Goal: Transaction & Acquisition: Subscribe to service/newsletter

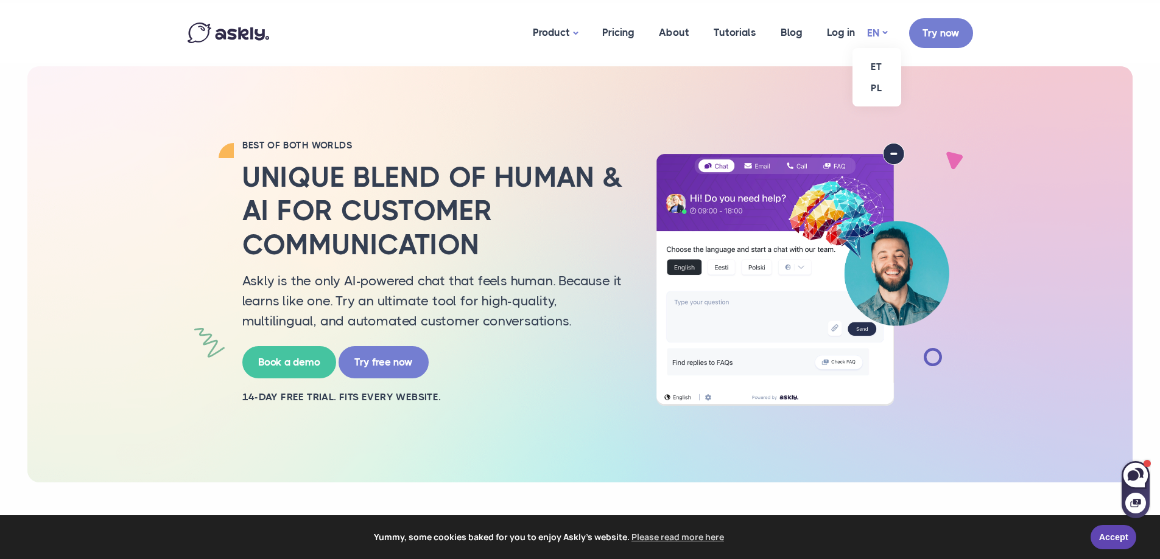
click at [882, 34] on link "EN" at bounding box center [877, 33] width 20 height 18
click at [875, 64] on link "ET" at bounding box center [876, 66] width 49 height 21
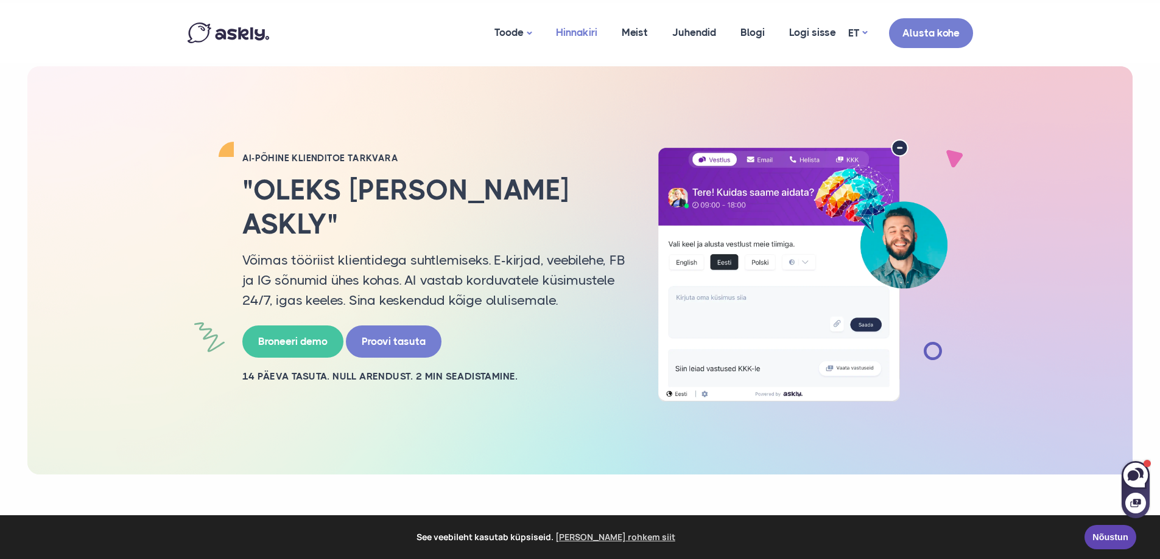
click at [580, 32] on link "Hinnakiri" at bounding box center [577, 32] width 66 height 59
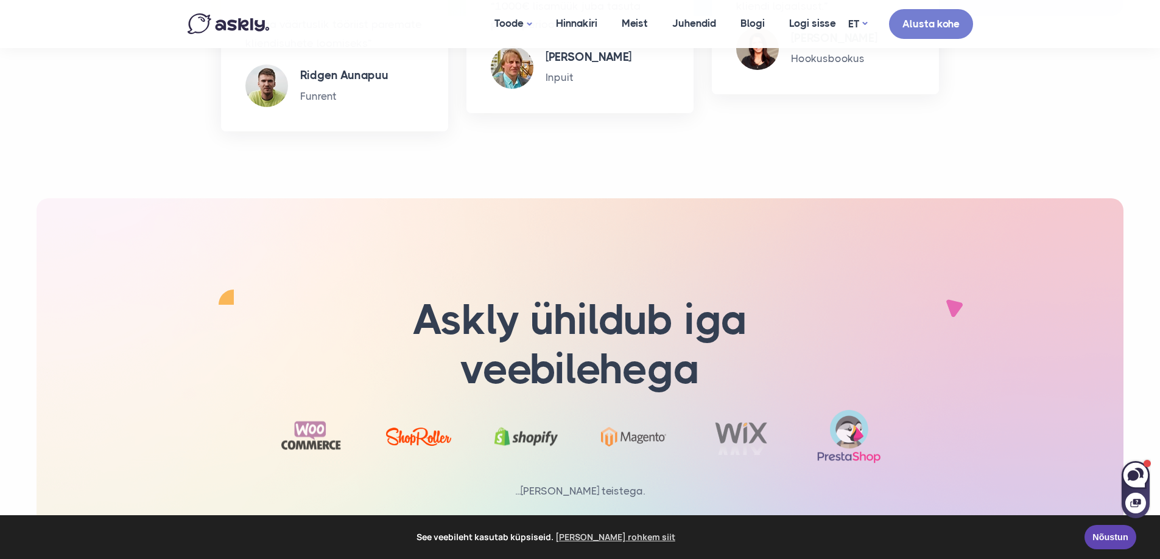
scroll to position [2011, 0]
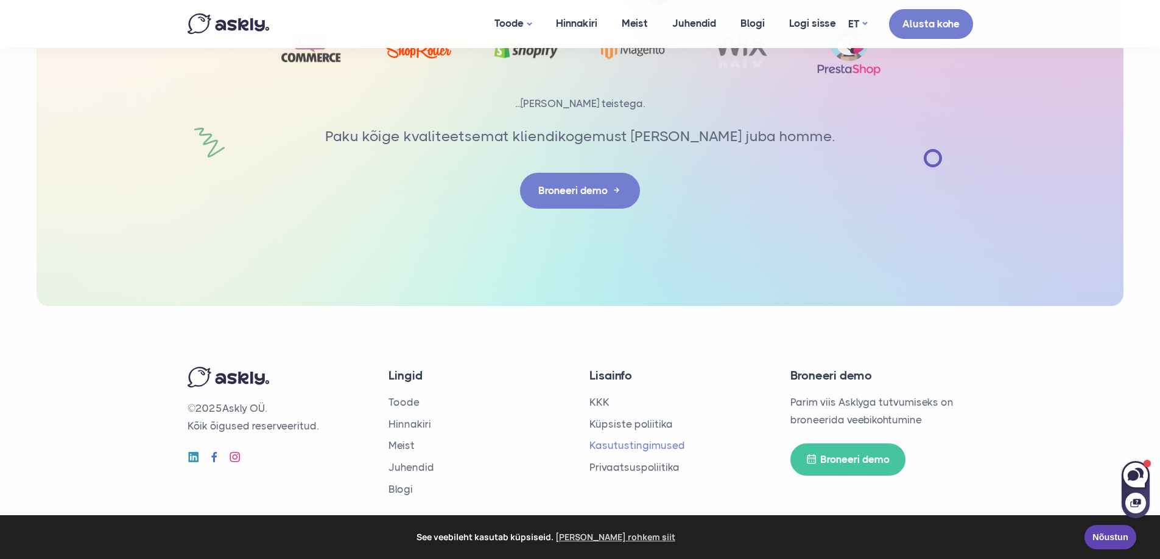
click at [608, 444] on link "Kasutustingimused" at bounding box center [637, 445] width 96 height 12
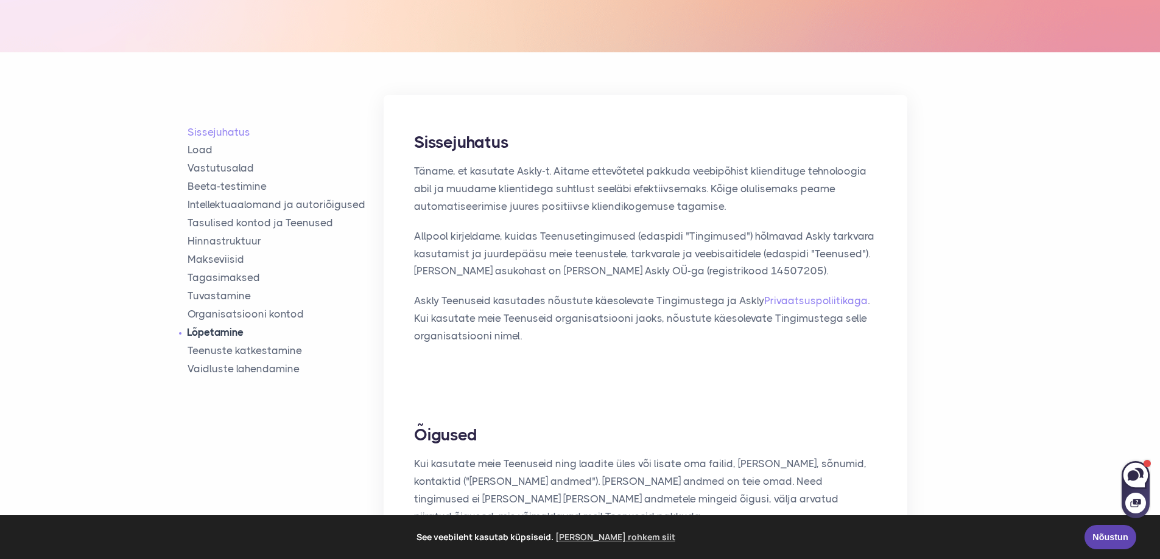
click at [226, 335] on link "Lõpetamine" at bounding box center [285, 333] width 197 height 14
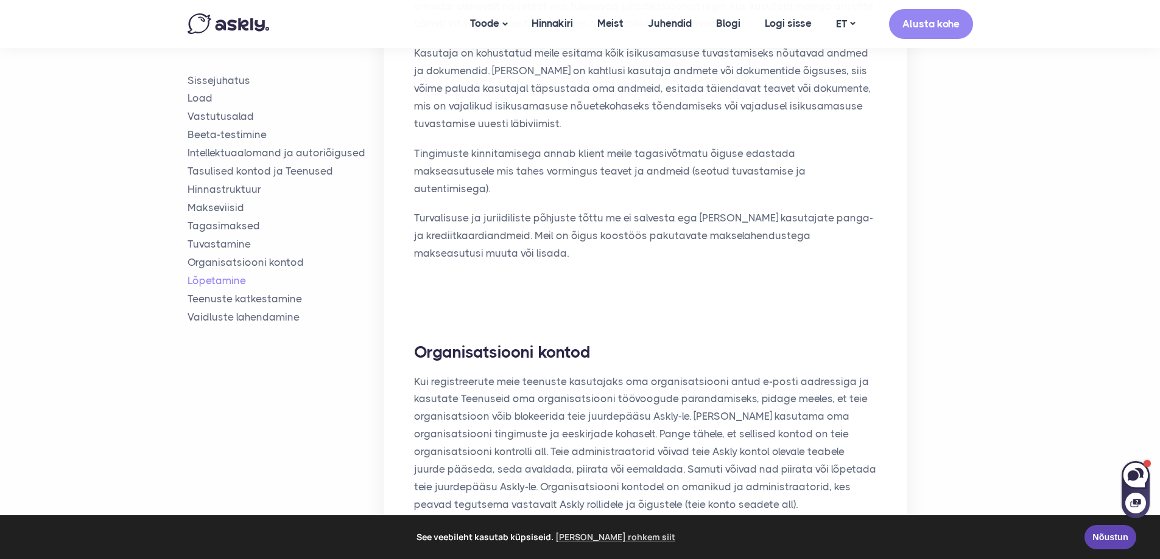
scroll to position [3612, 0]
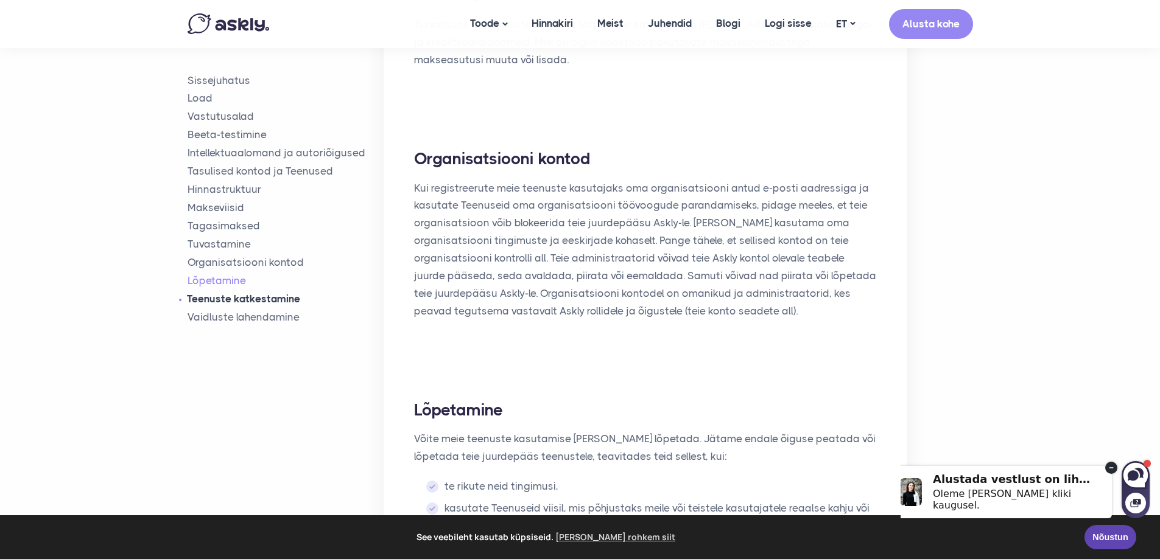
click at [229, 299] on link "Teenuste katkestamine" at bounding box center [285, 299] width 197 height 14
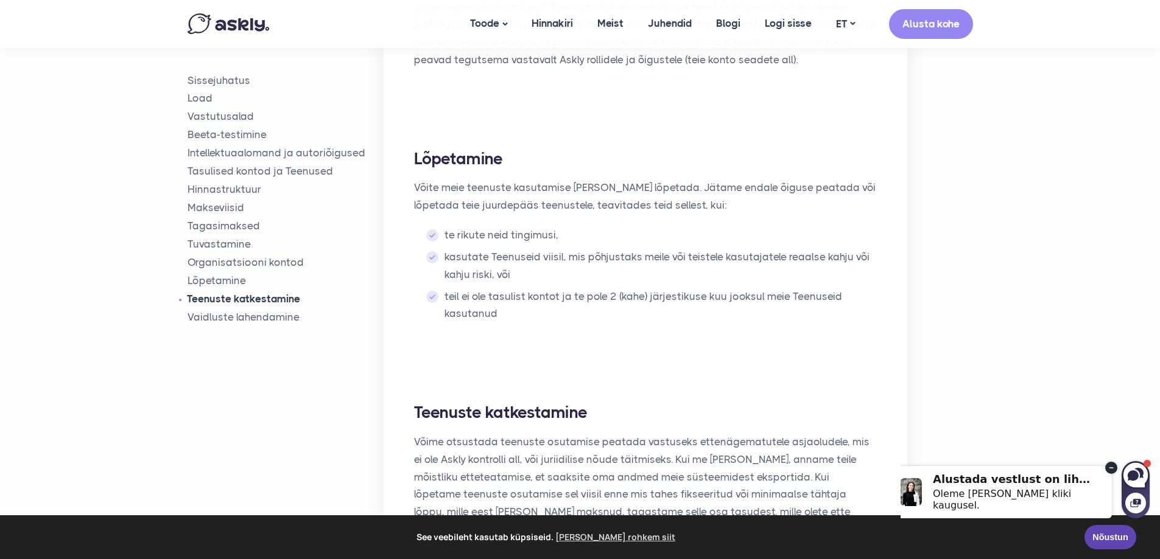
scroll to position [3866, 0]
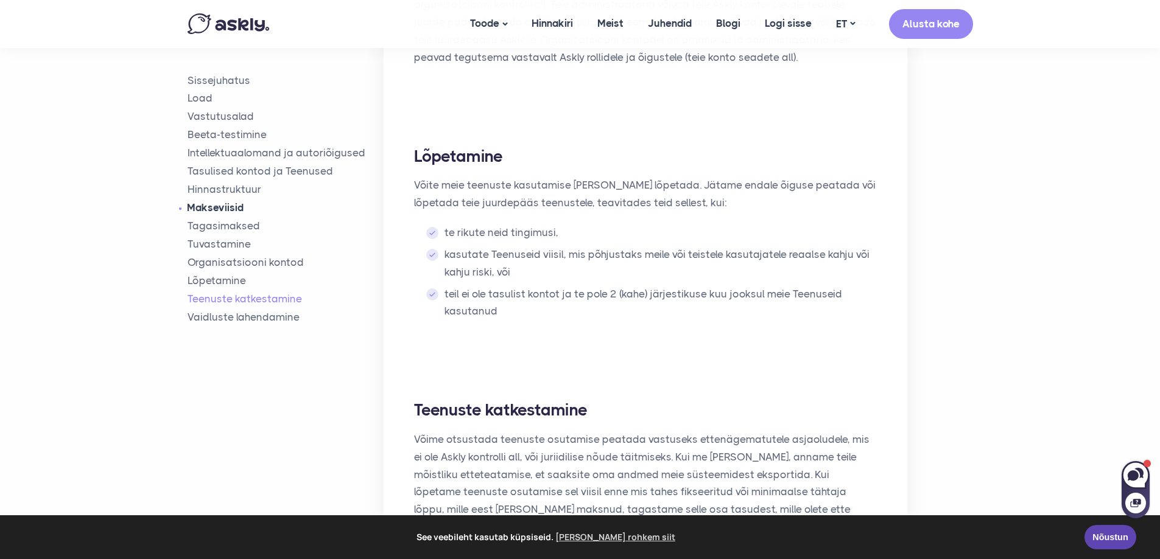
click at [226, 209] on link "Makseviisid" at bounding box center [285, 208] width 197 height 14
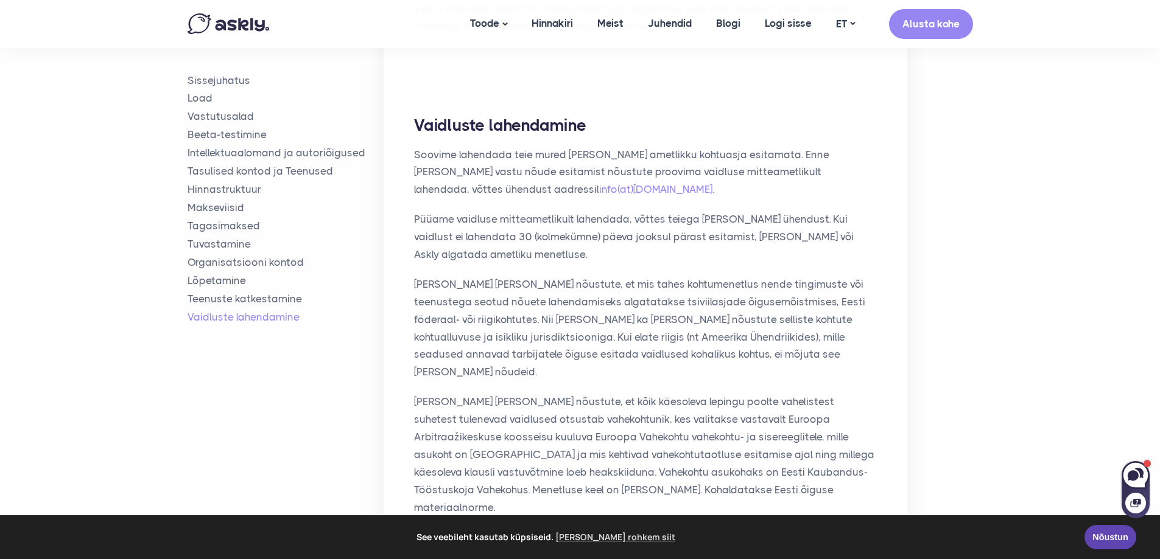
scroll to position [4204, 0]
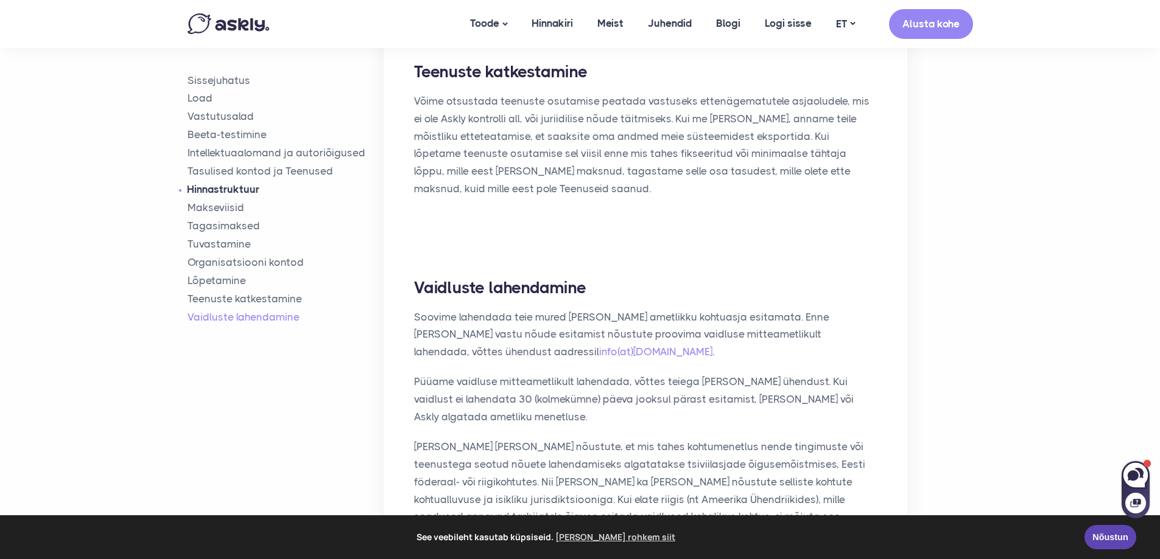
click at [229, 193] on link "Hinnastruktuur" at bounding box center [285, 190] width 197 height 14
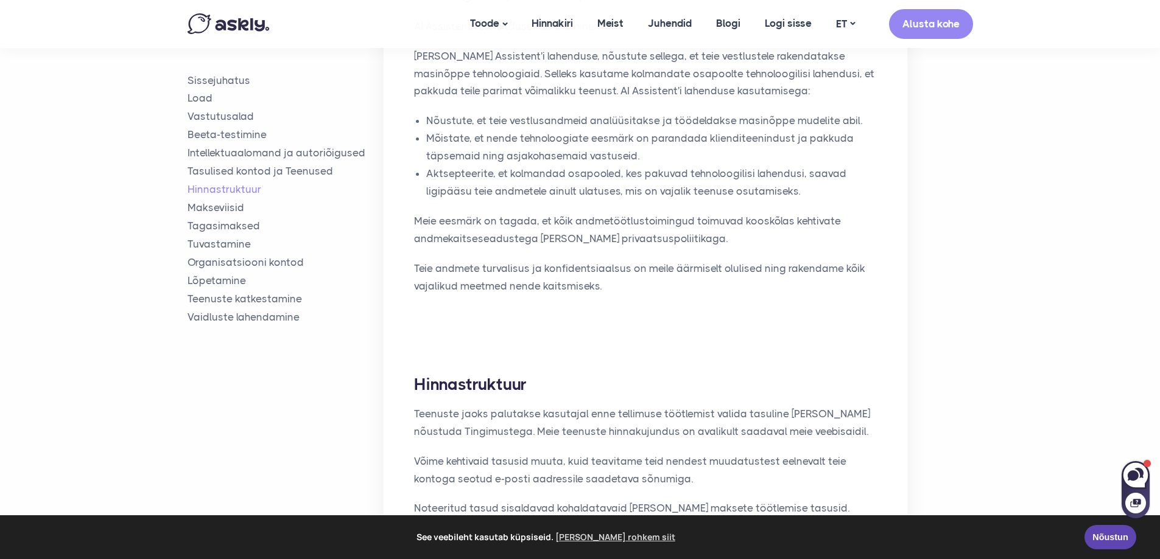
scroll to position [2359, 0]
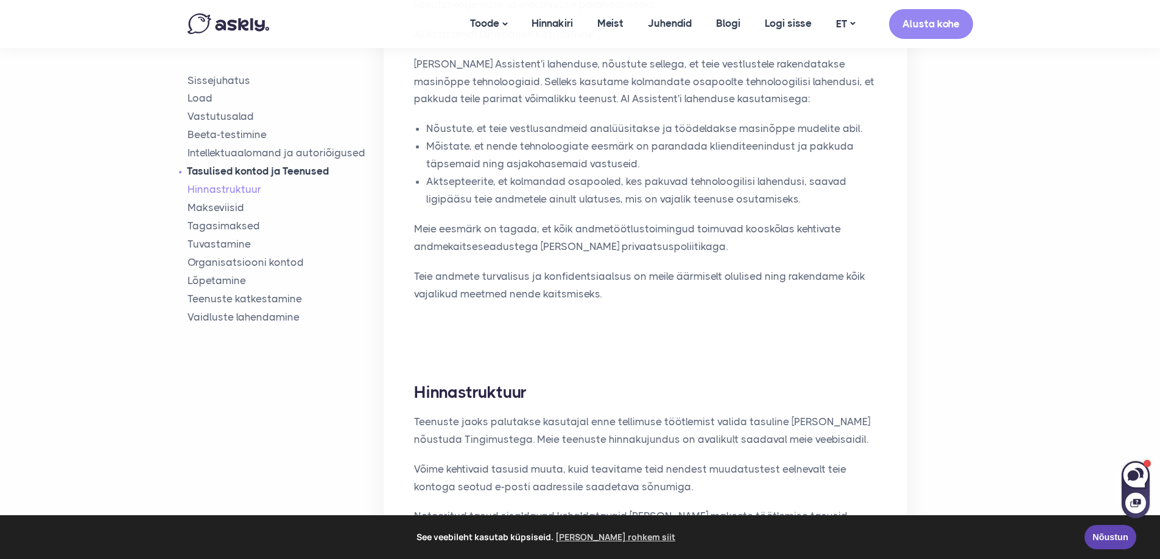
click at [233, 169] on link "Tasulised kontod ja Teenused" at bounding box center [285, 171] width 197 height 14
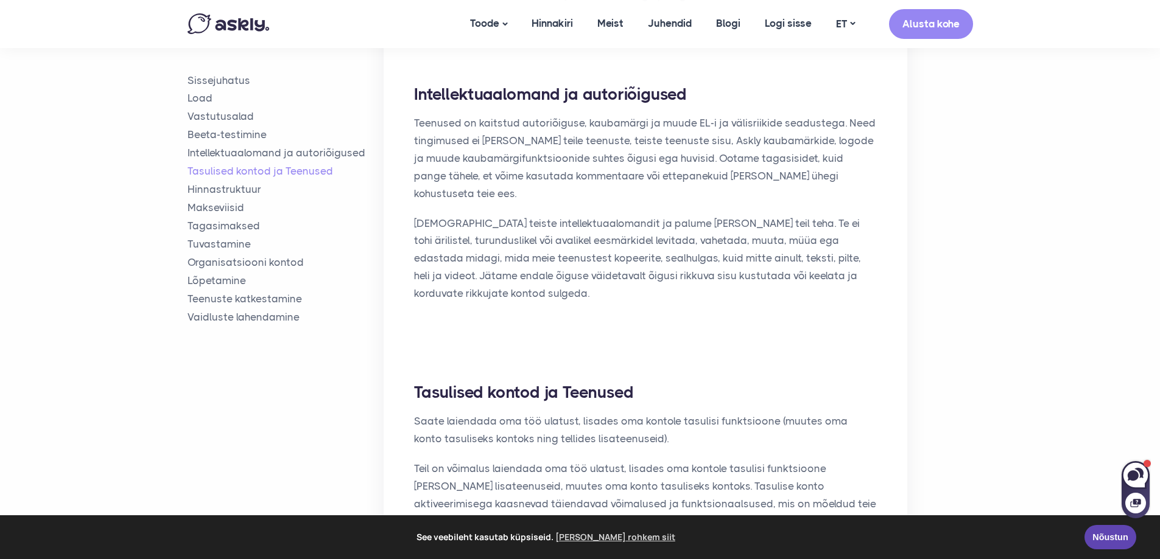
scroll to position [2004, 0]
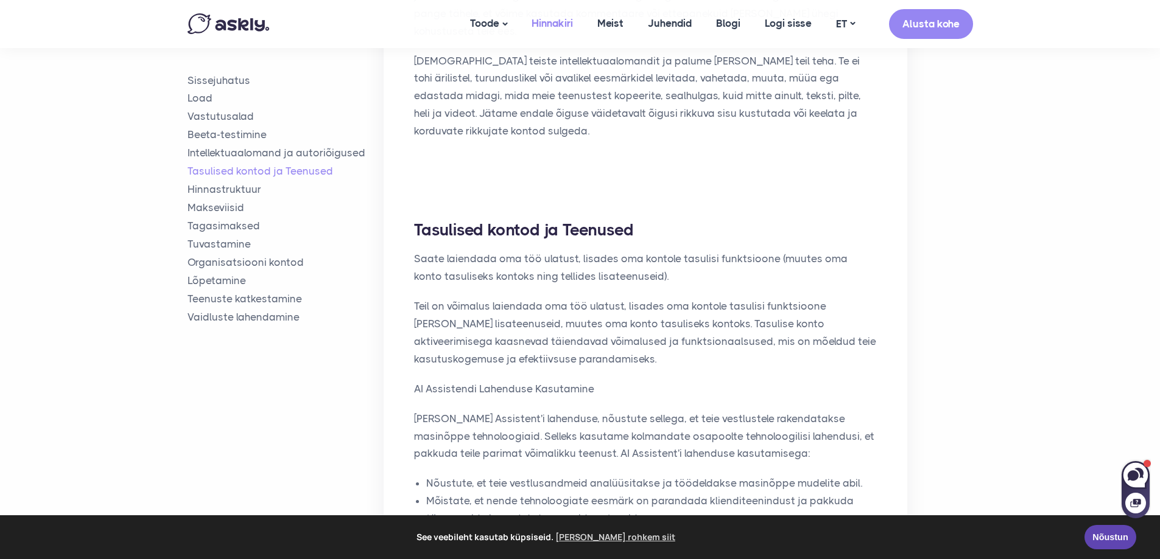
click at [564, 26] on link "Hinnakiri" at bounding box center [552, 23] width 66 height 47
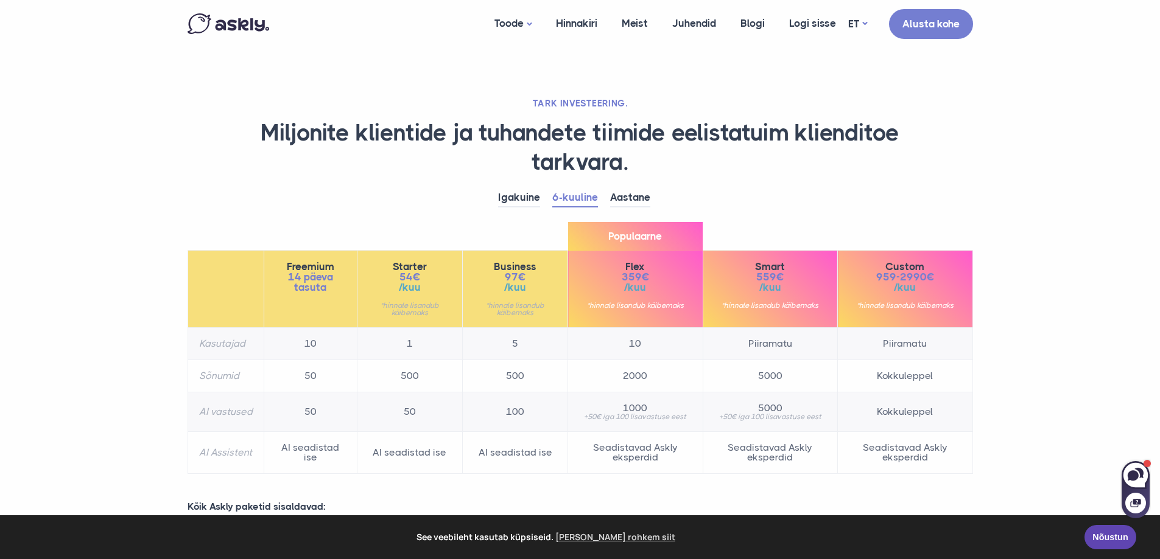
click at [519, 260] on th "Business 97€ /kuu *hinnale lisandub käibemaks" at bounding box center [515, 289] width 105 height 77
click at [532, 433] on td "AI seadistad ise" at bounding box center [515, 453] width 105 height 42
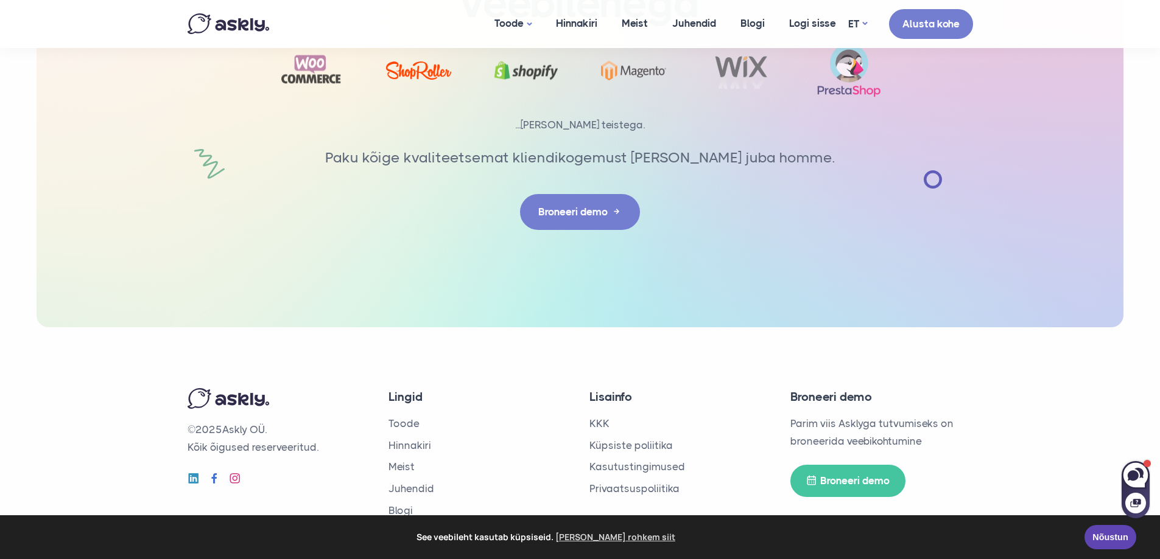
scroll to position [2011, 0]
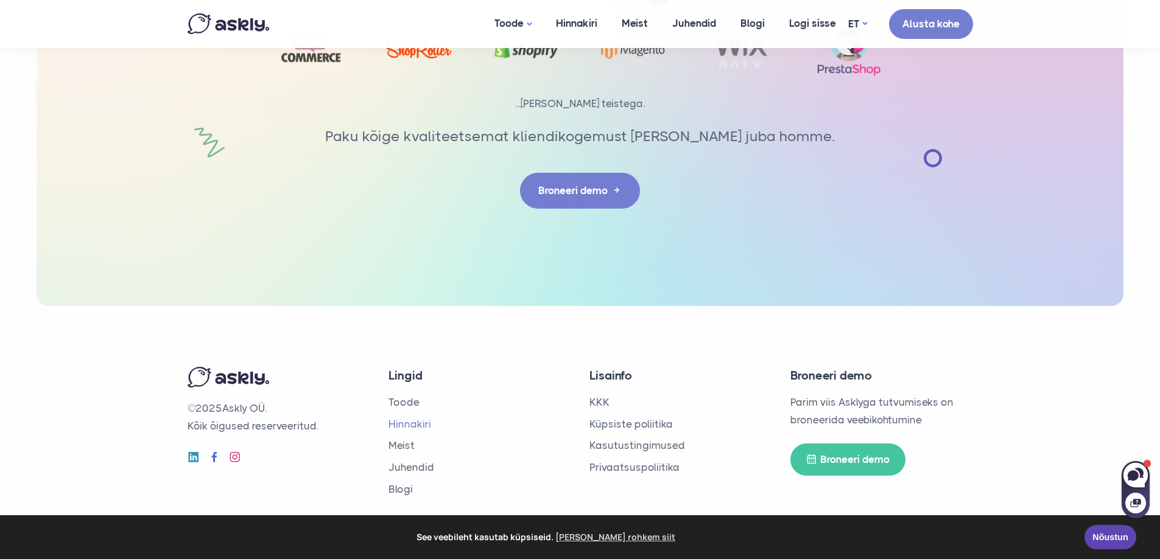
click at [407, 424] on link "Hinnakiri" at bounding box center [409, 424] width 43 height 12
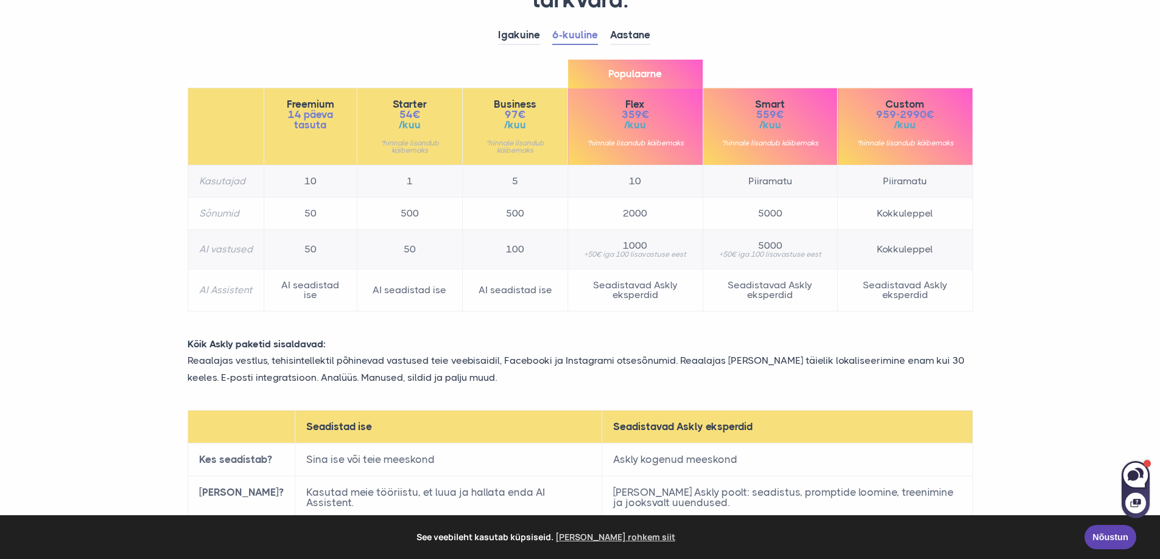
scroll to position [487, 0]
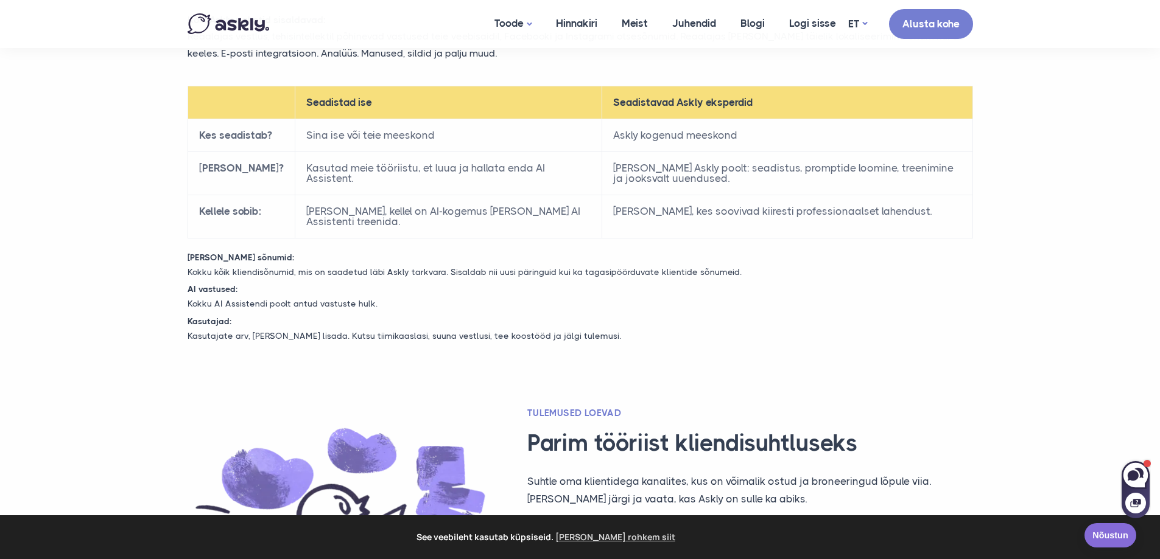
click at [1110, 545] on link "Nõustun" at bounding box center [1110, 535] width 52 height 24
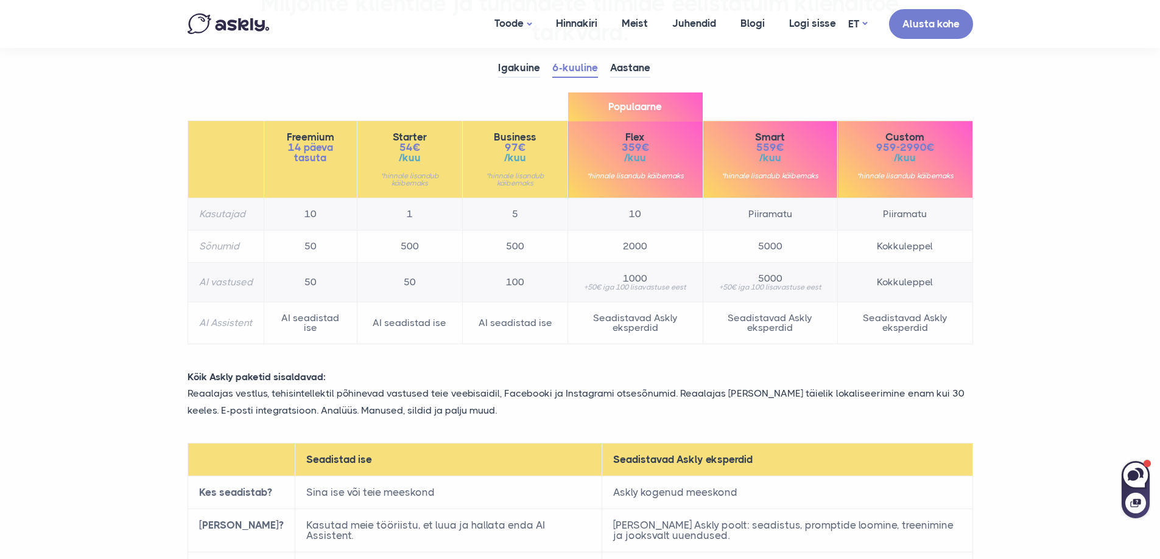
scroll to position [0, 0]
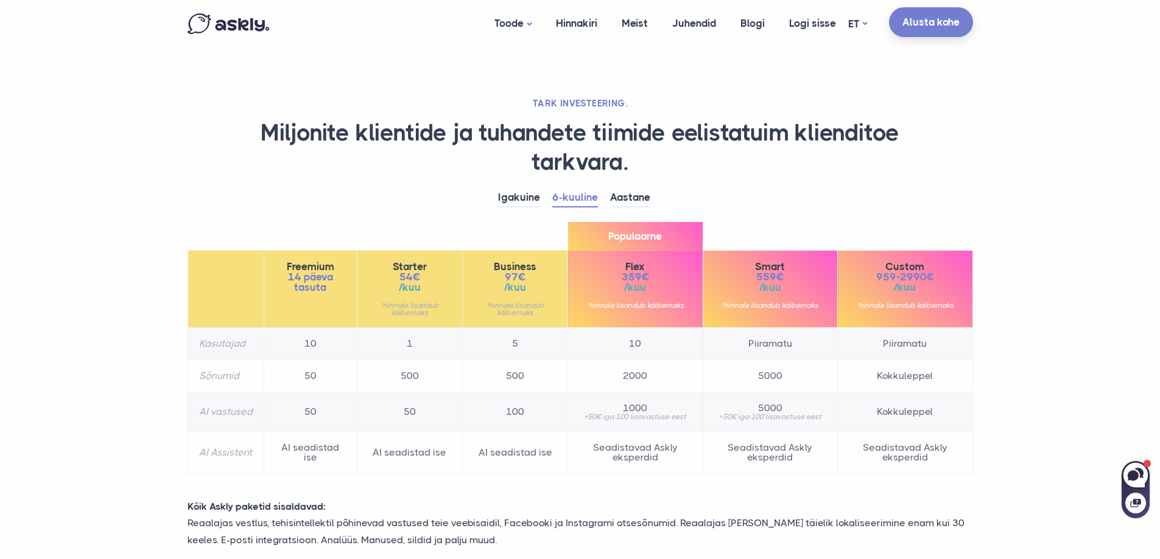
click at [920, 33] on link "Alusta kohe" at bounding box center [931, 22] width 84 height 30
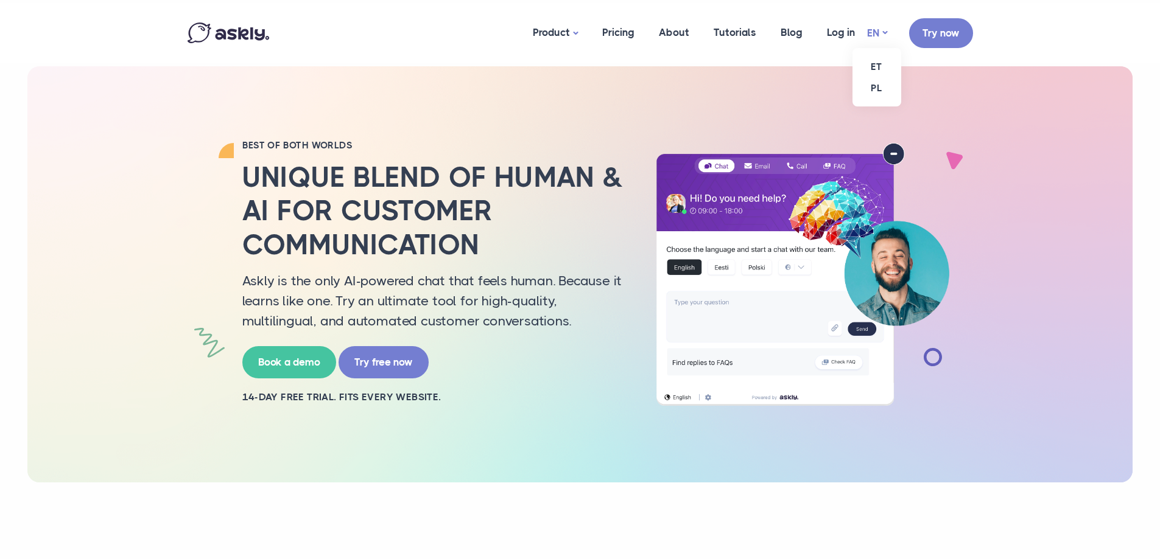
click at [880, 31] on link "EN" at bounding box center [877, 33] width 20 height 18
click at [872, 63] on link "ET" at bounding box center [876, 66] width 49 height 21
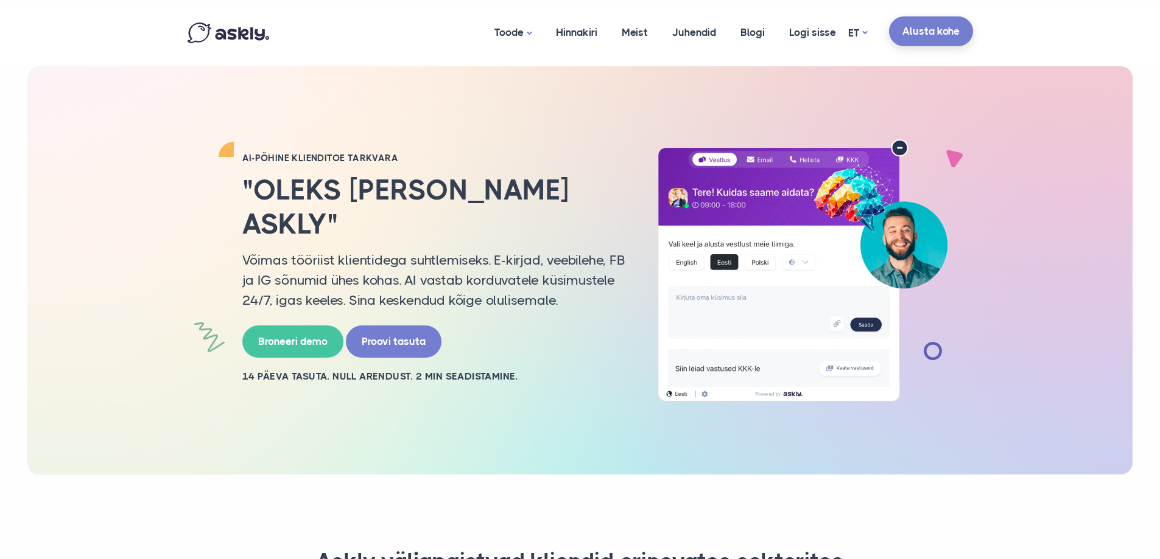
click at [928, 26] on link "Alusta kohe" at bounding box center [931, 31] width 84 height 30
click at [634, 38] on link "Meist" at bounding box center [634, 32] width 51 height 59
